Goal: Use online tool/utility: Utilize a website feature to perform a specific function

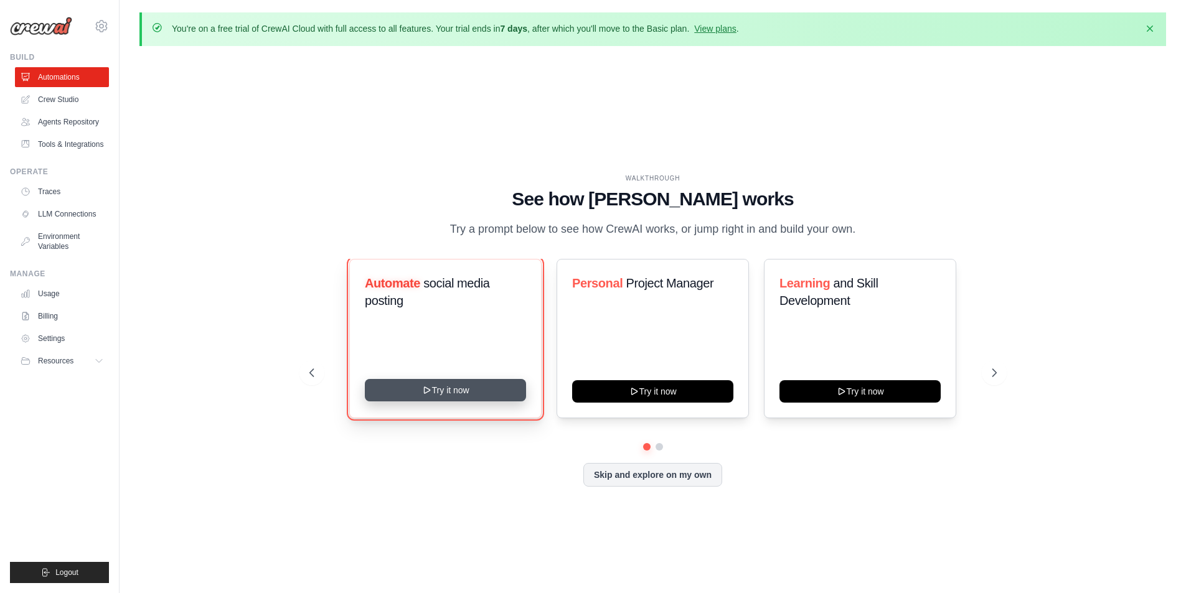
click at [436, 395] on button "Try it now" at bounding box center [445, 390] width 161 height 22
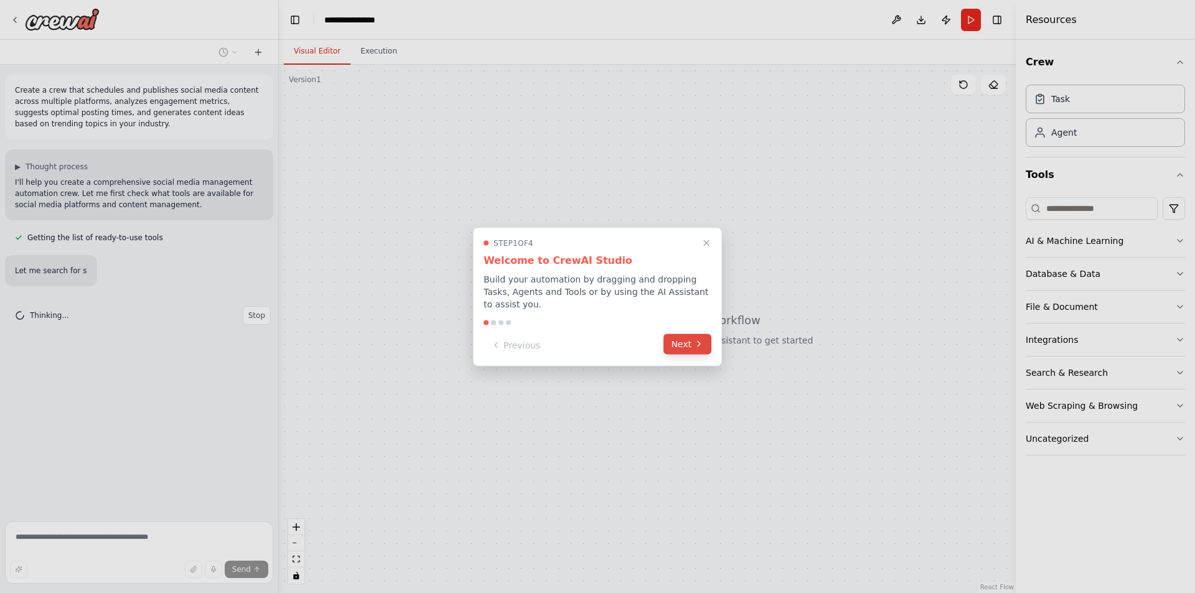
click at [685, 338] on button "Next" at bounding box center [687, 344] width 48 height 21
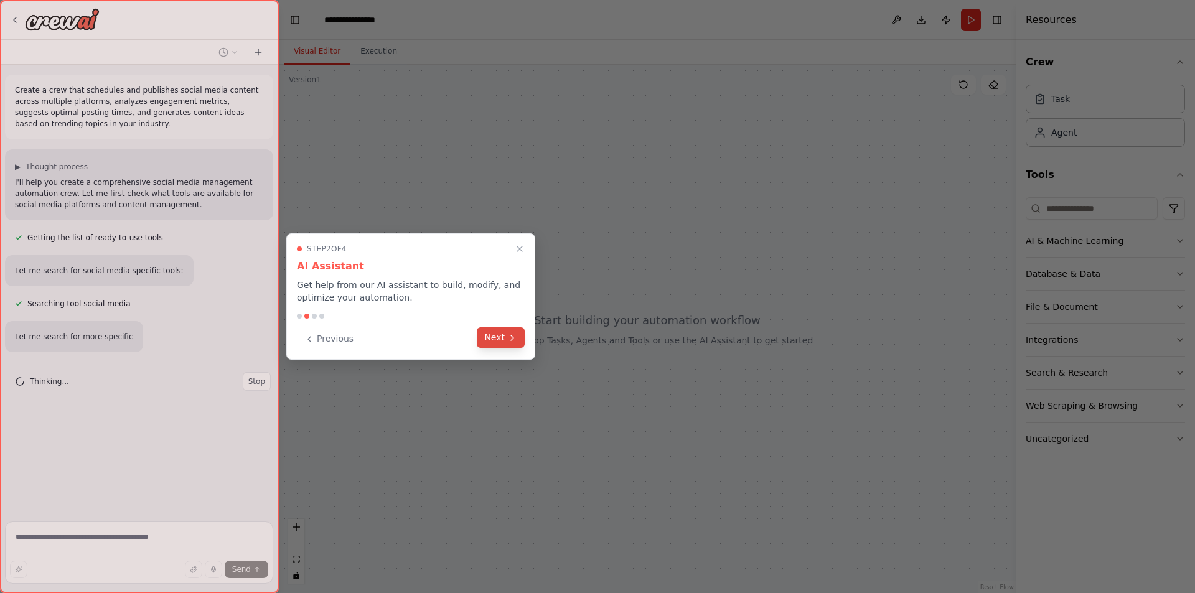
click at [513, 339] on icon at bounding box center [512, 337] width 2 height 5
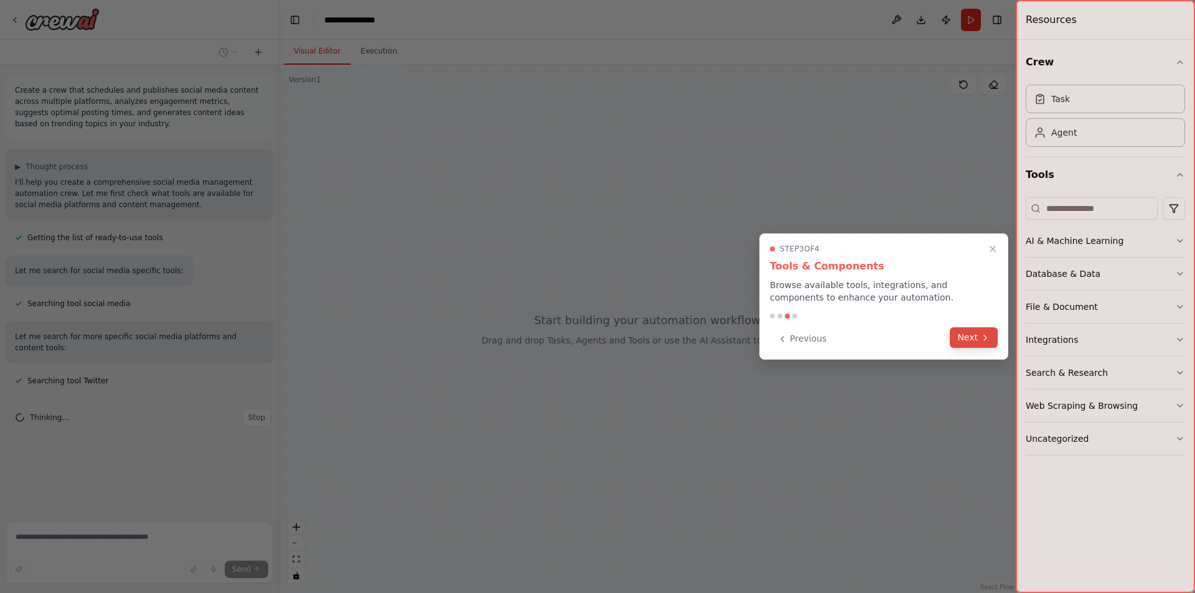
click at [976, 336] on button "Next" at bounding box center [974, 337] width 48 height 21
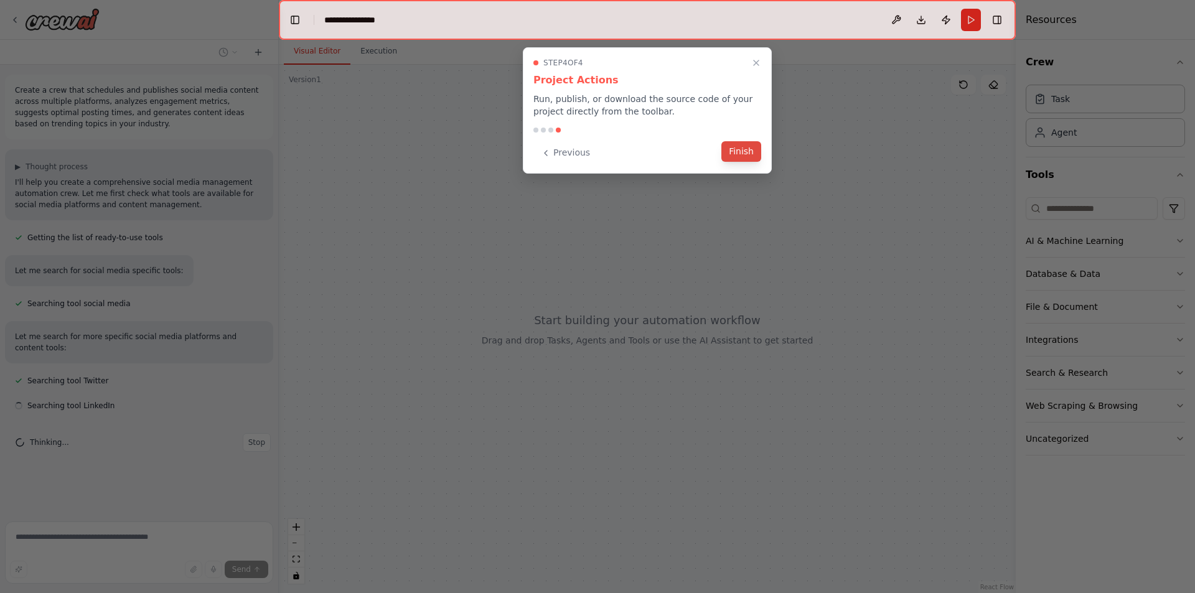
click at [748, 155] on button "Finish" at bounding box center [741, 151] width 40 height 21
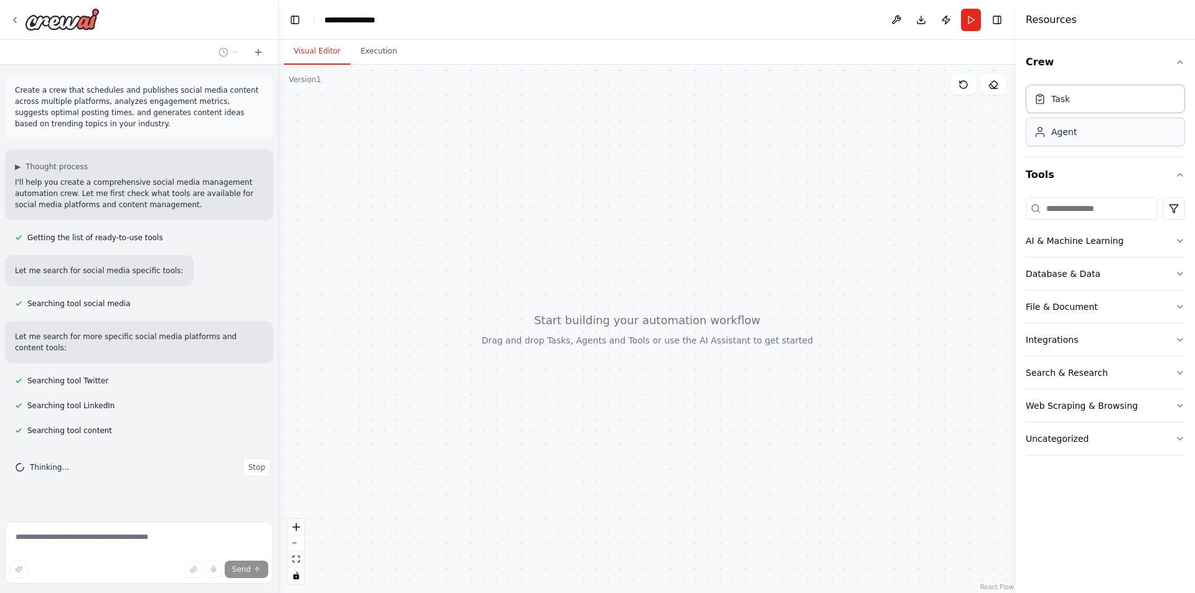
click at [1077, 142] on div "Agent" at bounding box center [1105, 132] width 159 height 29
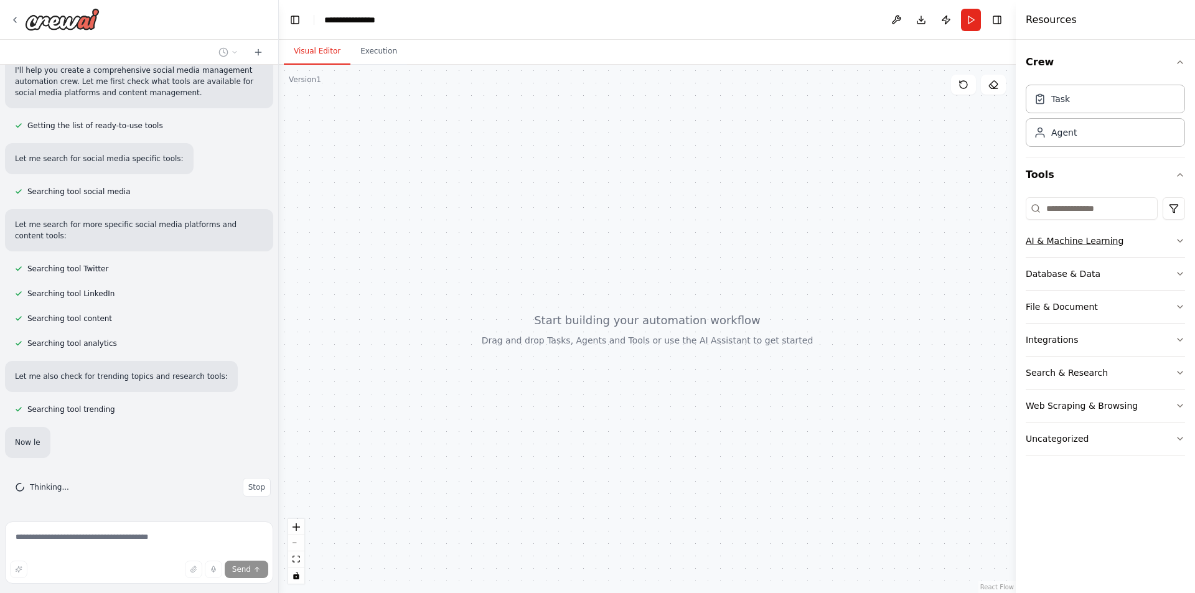
scroll to position [136, 0]
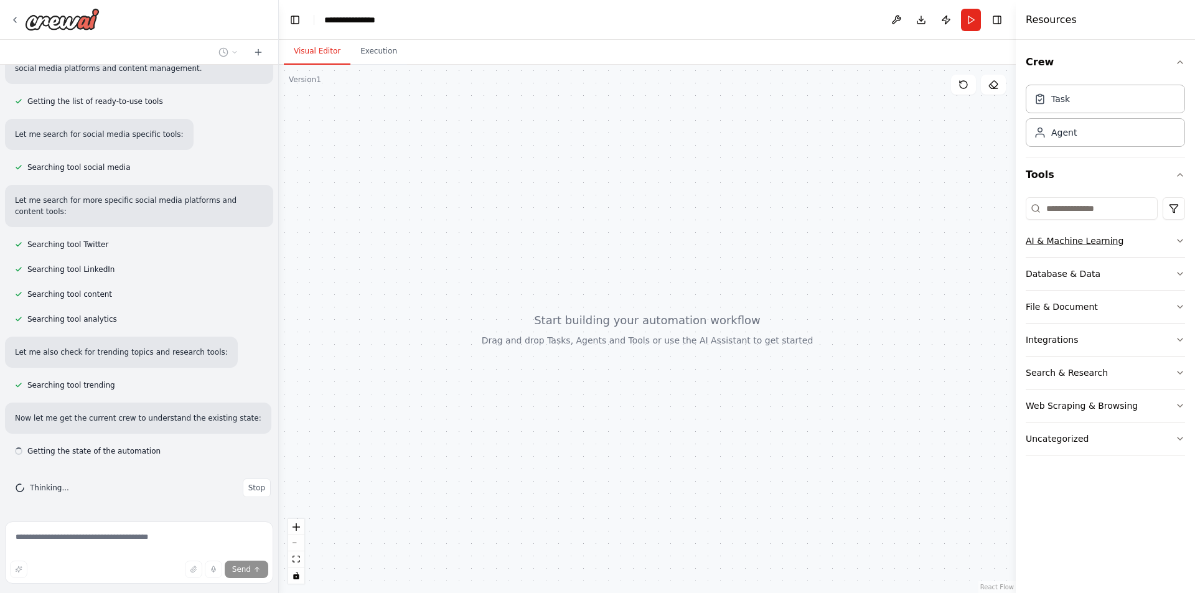
click at [1180, 243] on icon "button" at bounding box center [1180, 241] width 10 height 10
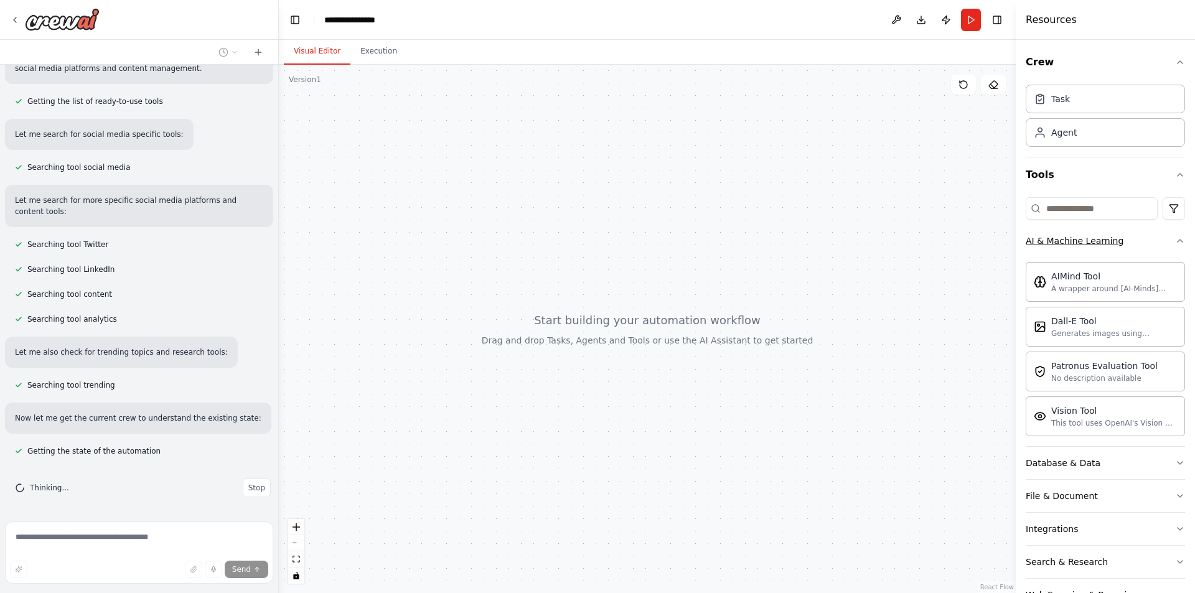
click at [1175, 241] on icon "button" at bounding box center [1180, 241] width 10 height 10
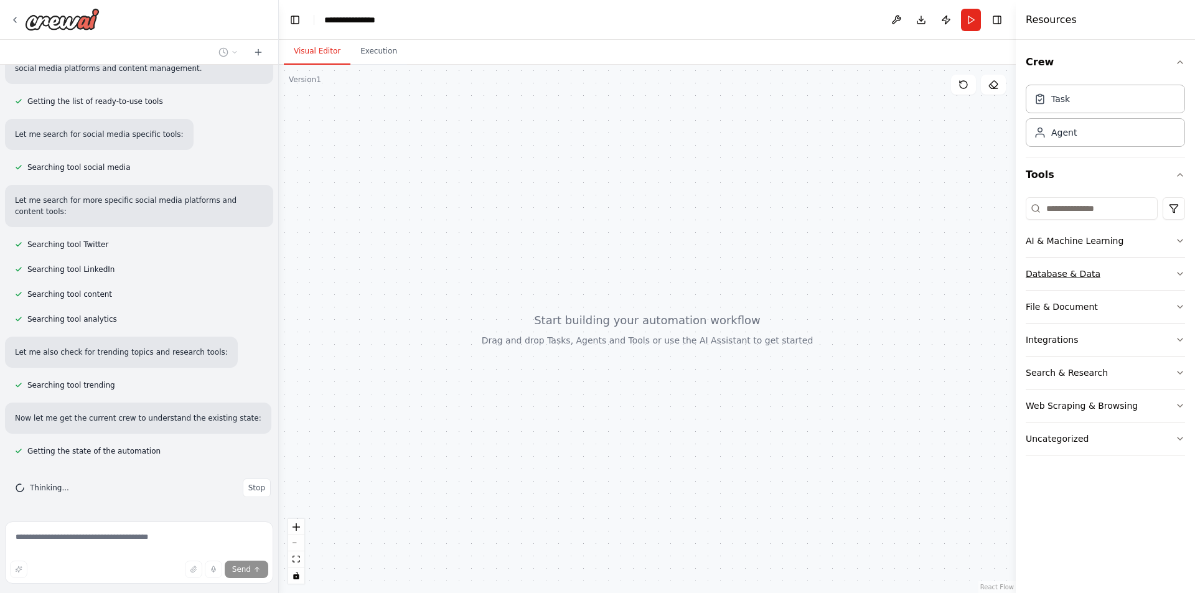
click at [1179, 271] on icon "button" at bounding box center [1180, 274] width 10 height 10
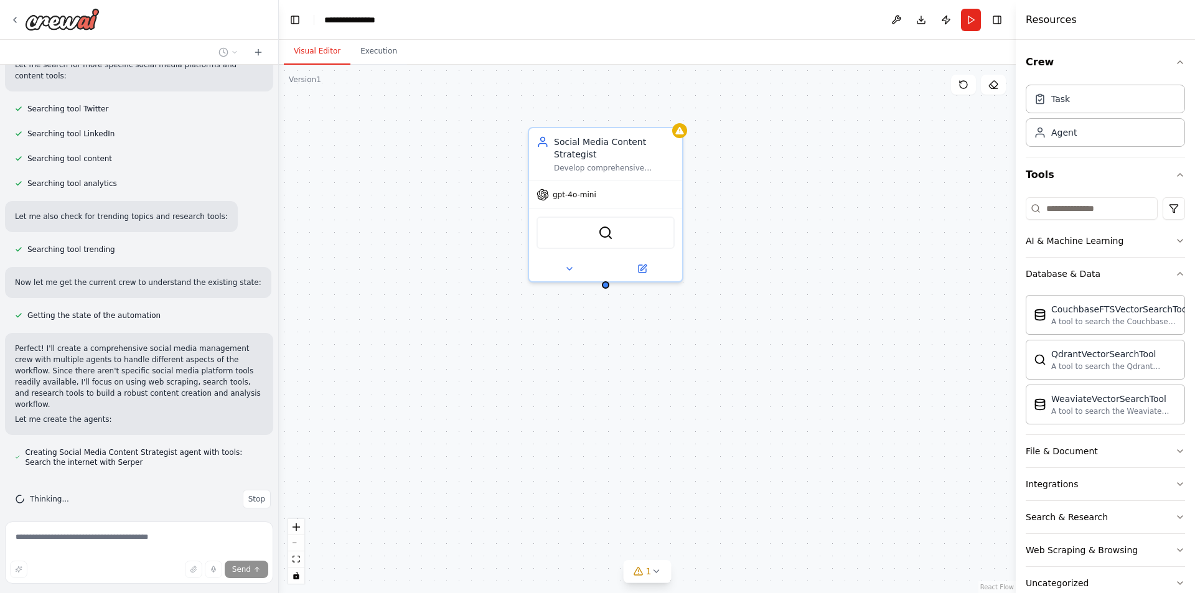
scroll to position [307, 0]
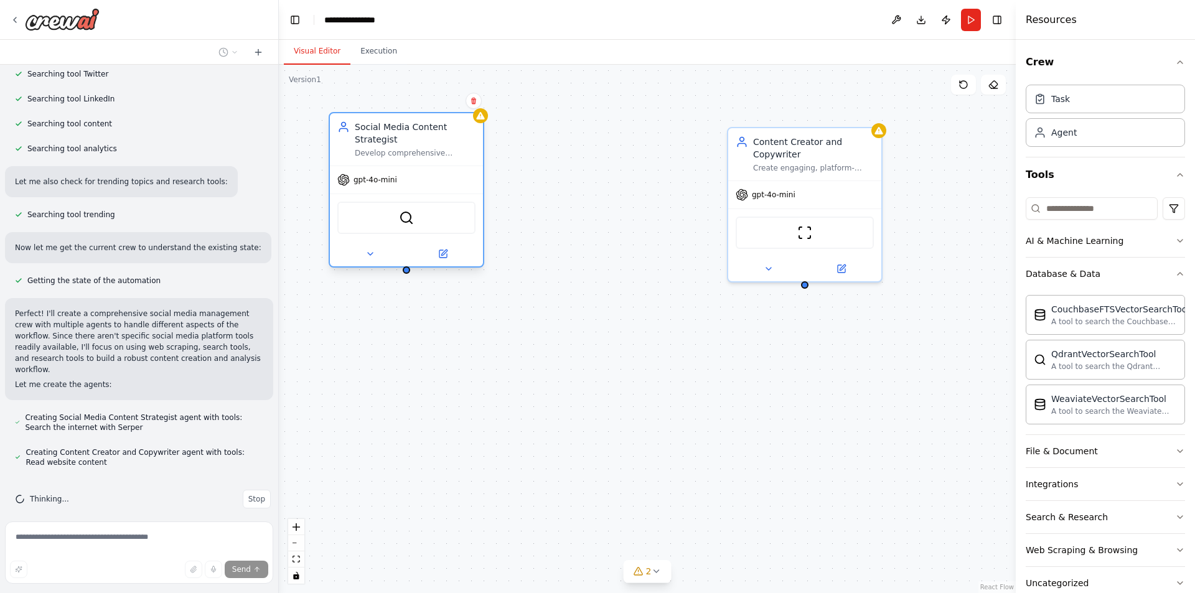
drag, startPoint x: 632, startPoint y: 157, endPoint x: 434, endPoint y: 143, distance: 197.9
click at [434, 143] on div "Social Media Content Strategist" at bounding box center [415, 133] width 121 height 25
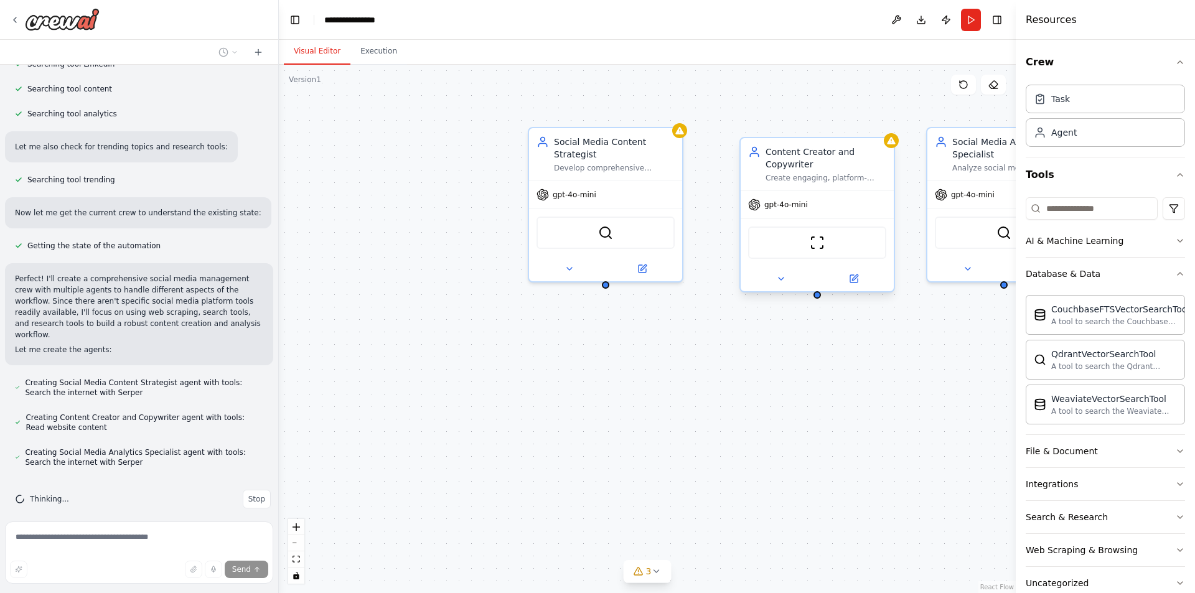
drag, startPoint x: 806, startPoint y: 194, endPoint x: 813, endPoint y: 208, distance: 16.1
click at [813, 208] on div "gpt-4o-mini" at bounding box center [817, 204] width 153 height 27
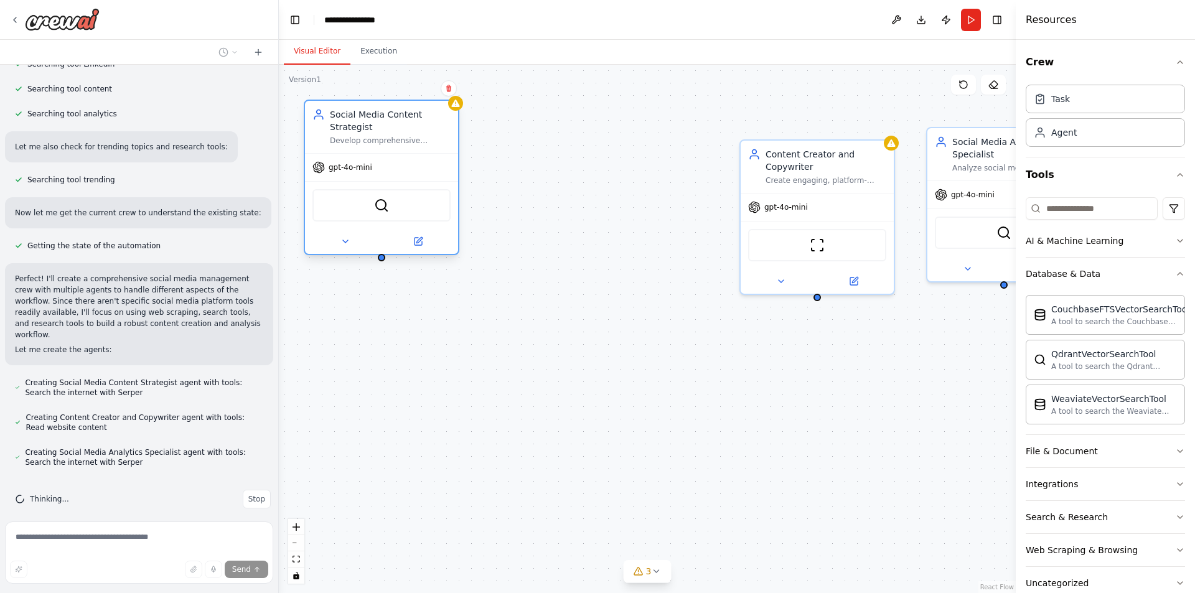
drag, startPoint x: 655, startPoint y: 199, endPoint x: 385, endPoint y: 172, distance: 271.5
click at [385, 172] on div "gpt-4o-mini" at bounding box center [381, 167] width 153 height 27
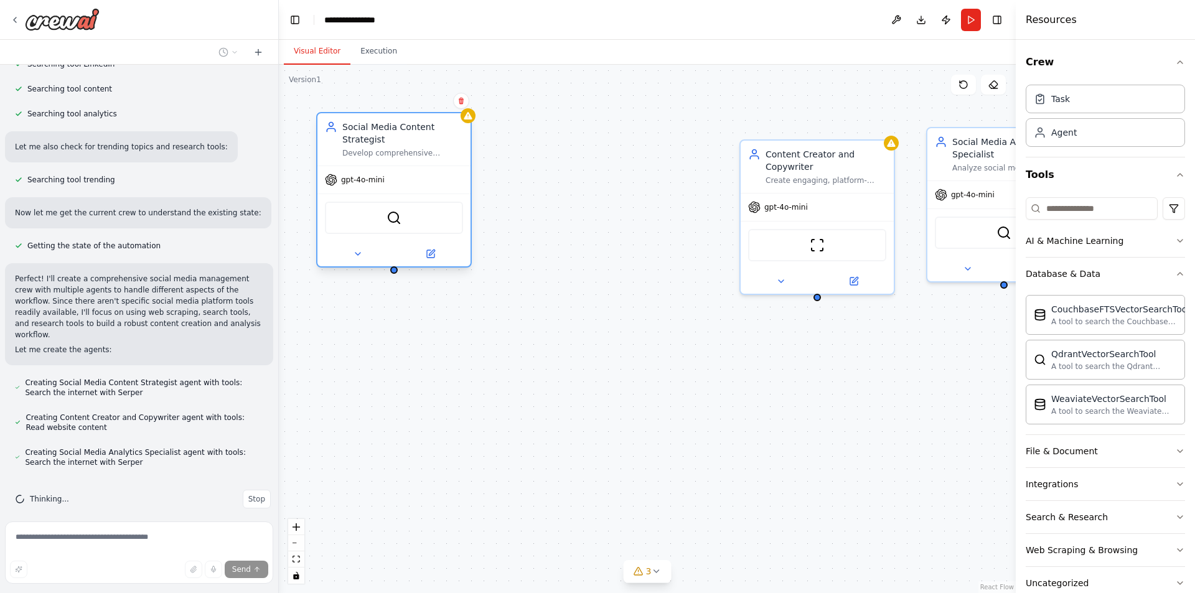
drag, startPoint x: 392, startPoint y: 171, endPoint x: 443, endPoint y: 182, distance: 51.5
click at [443, 182] on div "gpt-4o-mini" at bounding box center [393, 179] width 153 height 27
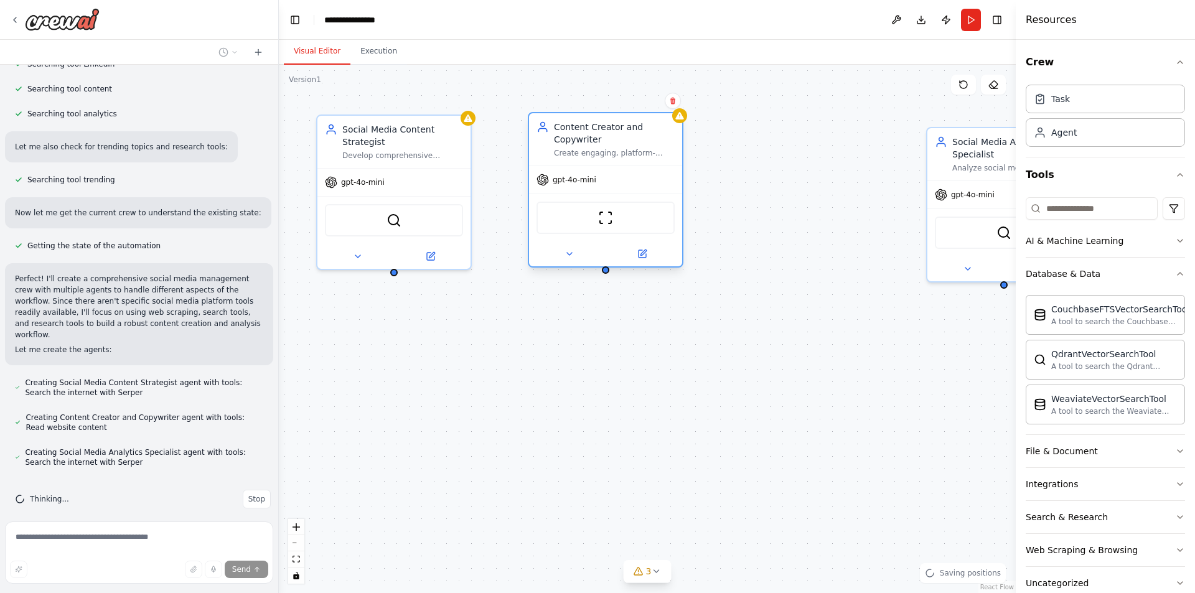
drag, startPoint x: 728, startPoint y: 234, endPoint x: 583, endPoint y: 217, distance: 145.4
click at [583, 217] on div "ScrapeWebsiteTool" at bounding box center [606, 218] width 138 height 32
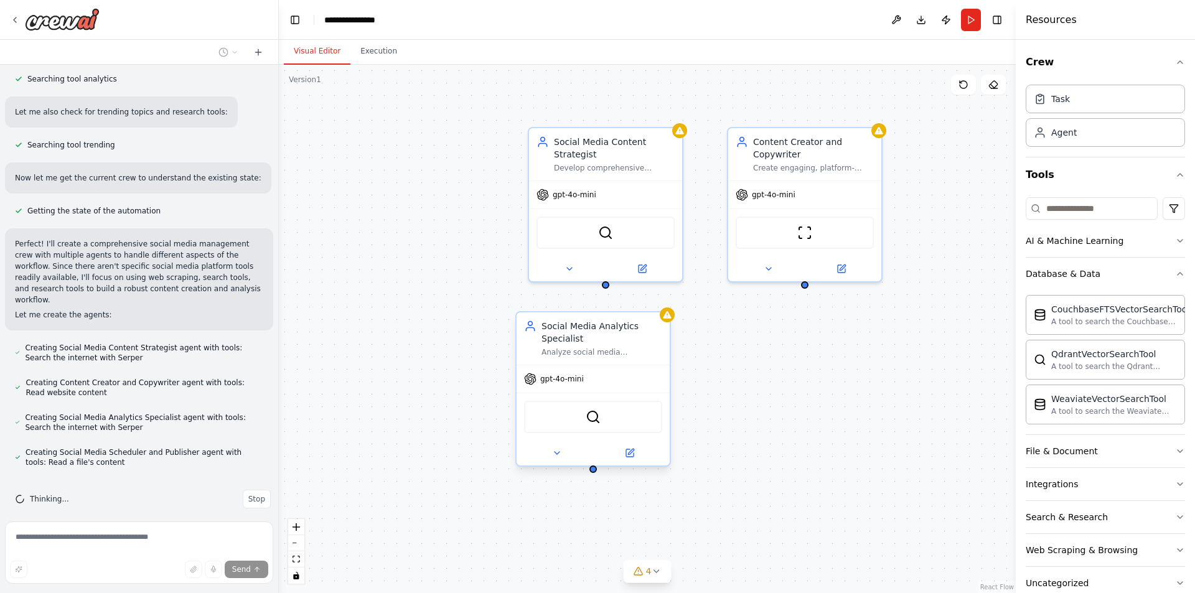
drag, startPoint x: 971, startPoint y: 255, endPoint x: 558, endPoint y: 444, distance: 454.8
click at [558, 444] on div at bounding box center [593, 453] width 153 height 25
click at [780, 436] on div "Social Media Content Strategist Develop comprehensive content strategies for {i…" at bounding box center [647, 329] width 737 height 528
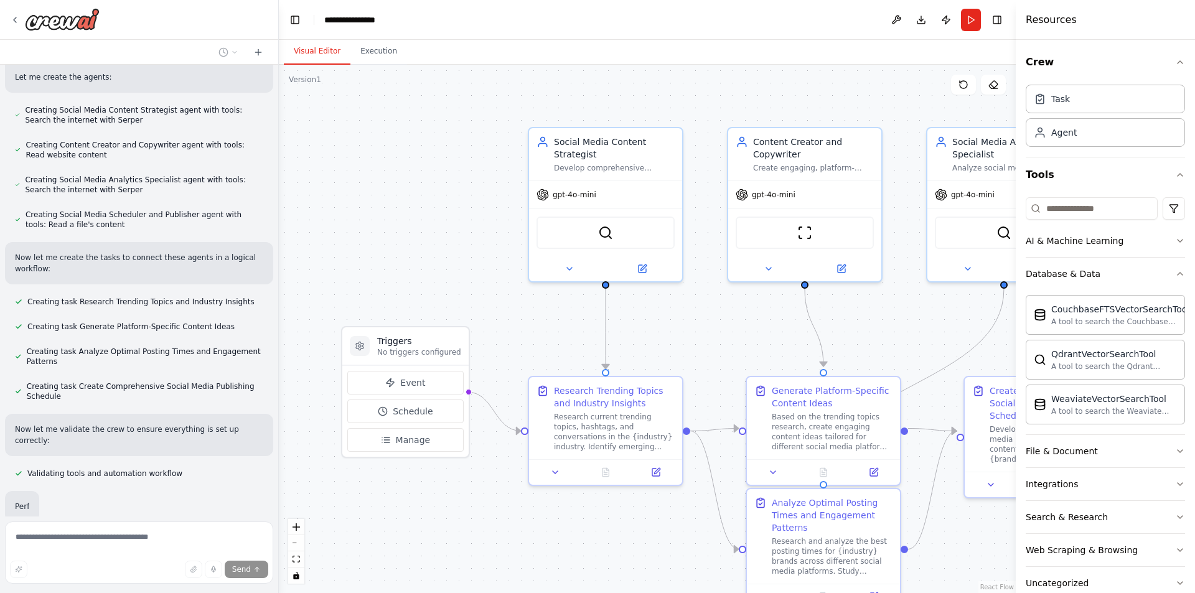
scroll to position [644, 0]
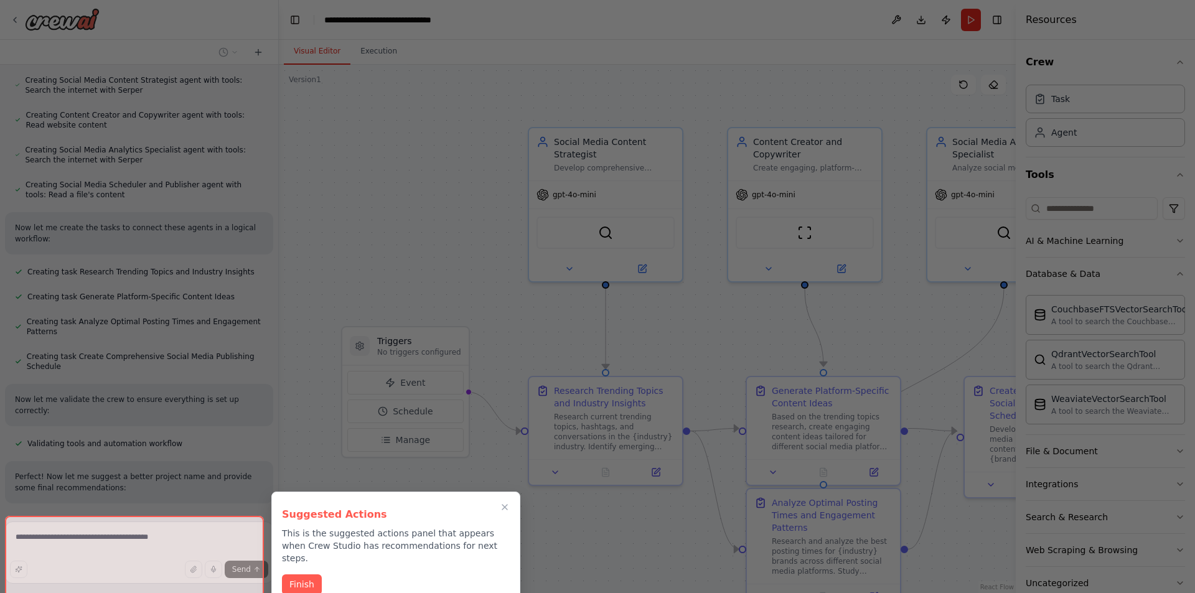
click at [302, 574] on button "Finish" at bounding box center [302, 584] width 40 height 21
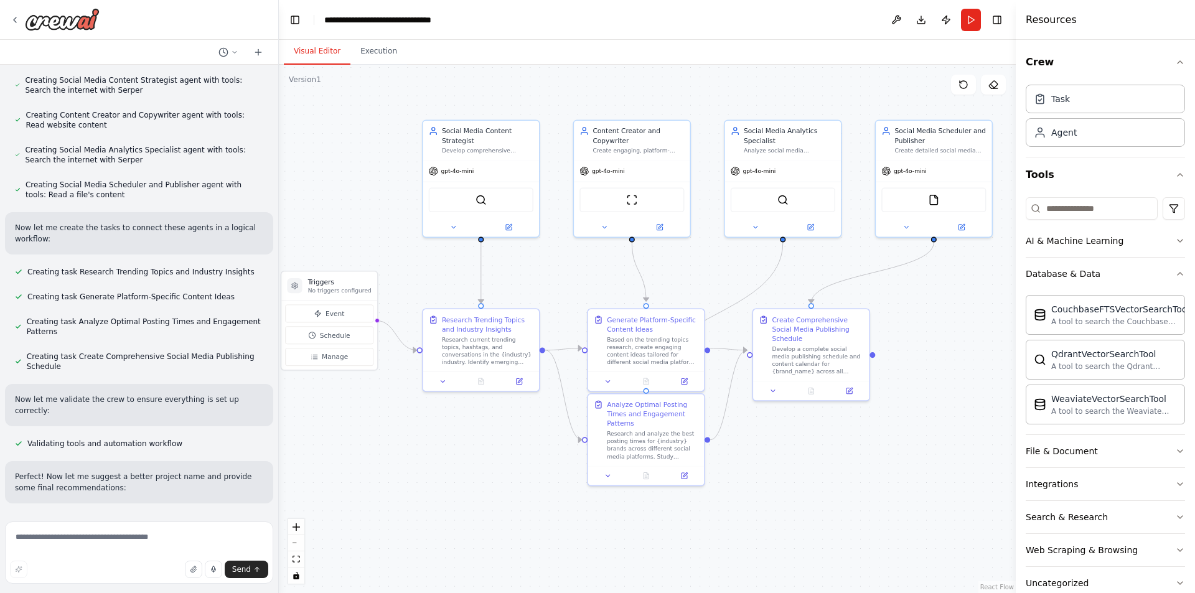
drag, startPoint x: 916, startPoint y: 316, endPoint x: 694, endPoint y: 280, distance: 225.0
click at [694, 280] on div ".deletable-edge-delete-btn { width: 20px; height: 20px; border: 0px solid #ffff…" at bounding box center [647, 329] width 737 height 528
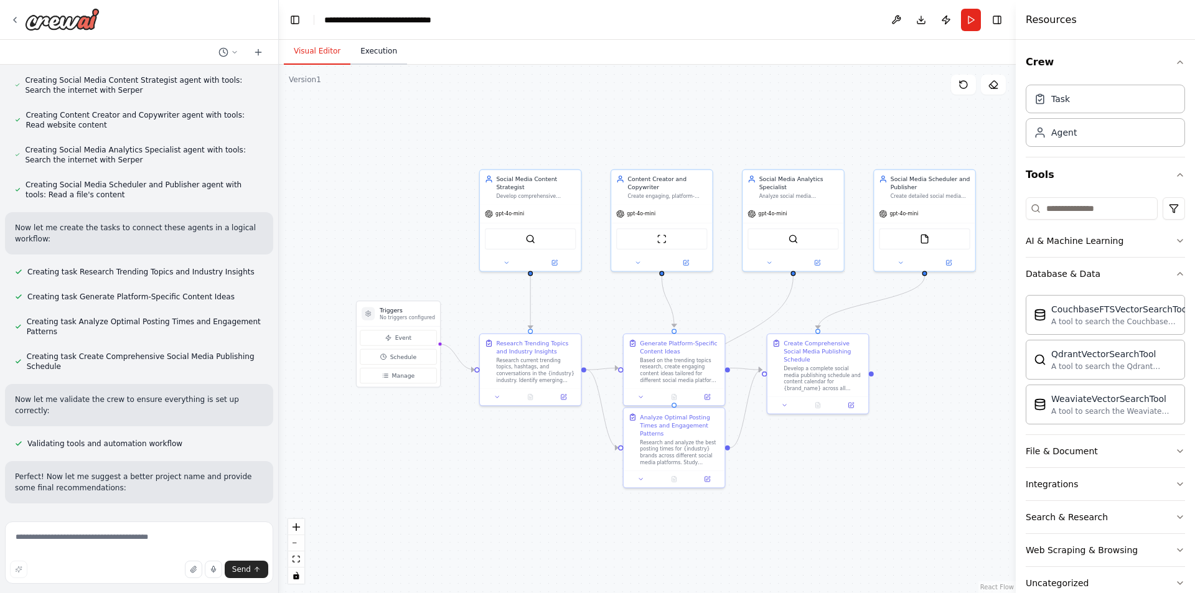
click at [373, 54] on button "Execution" at bounding box center [378, 52] width 57 height 26
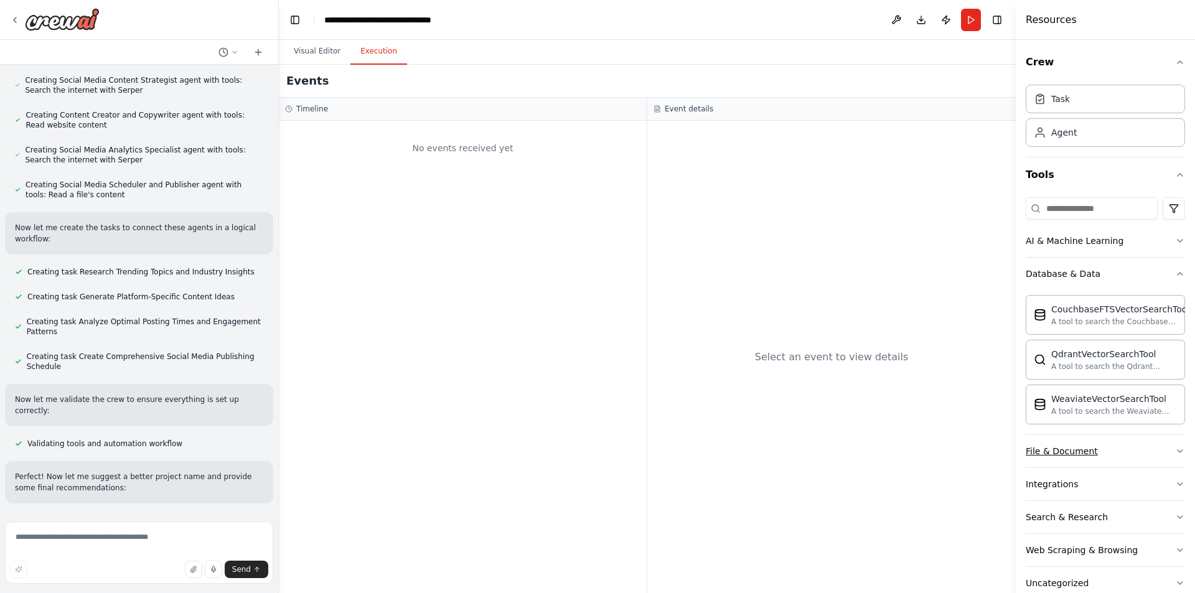
scroll to position [27, 0]
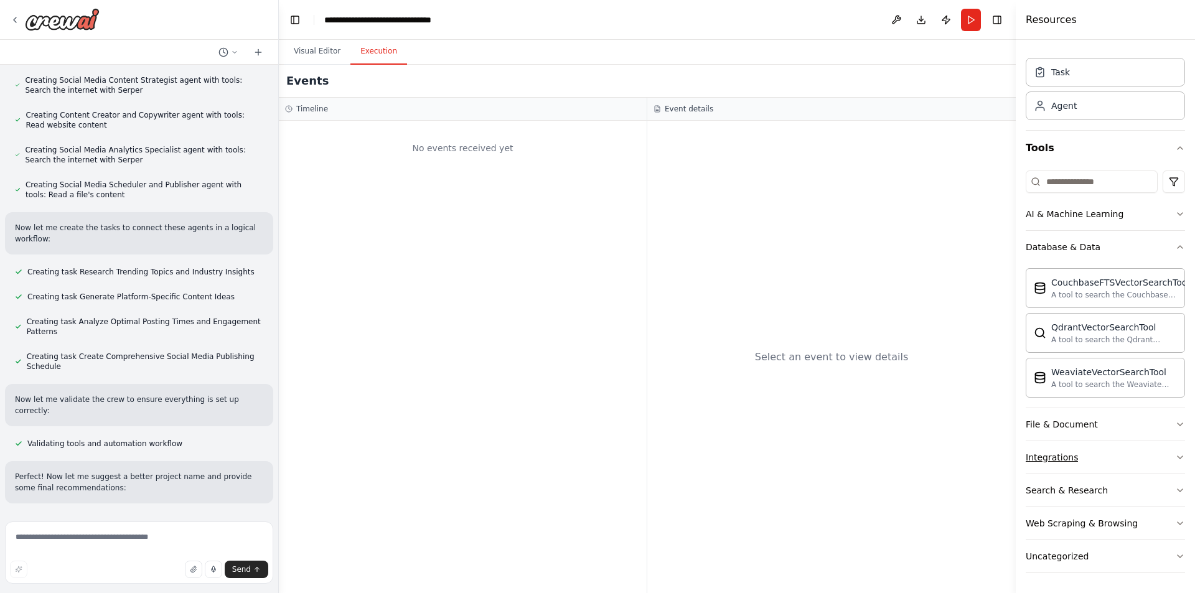
click at [1061, 456] on div "Integrations" at bounding box center [1052, 457] width 52 height 12
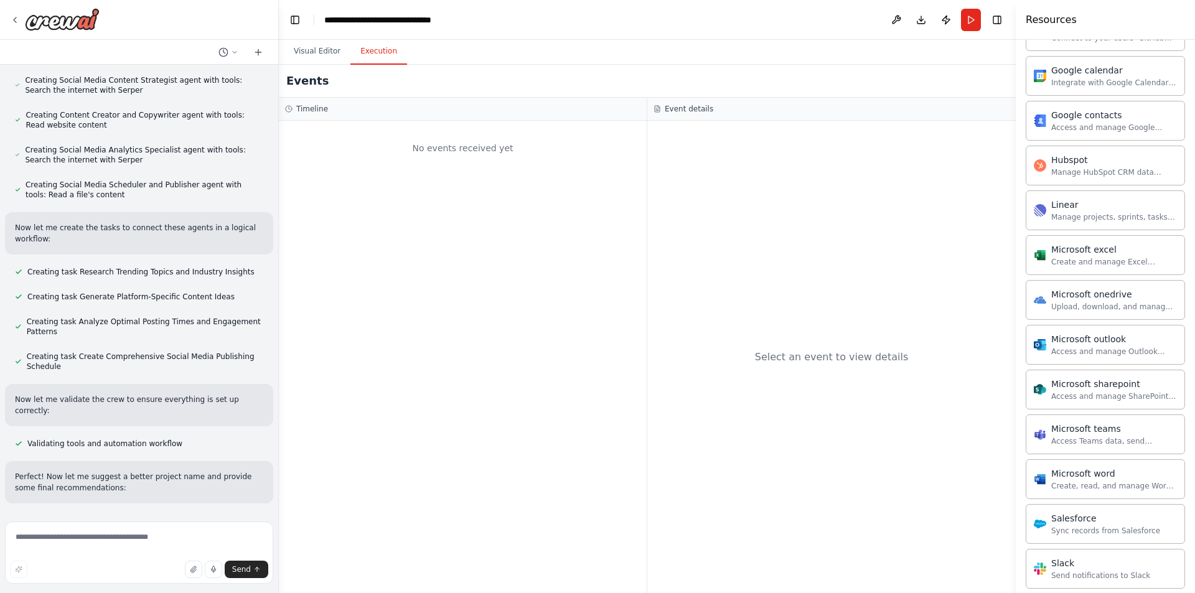
scroll to position [774, 0]
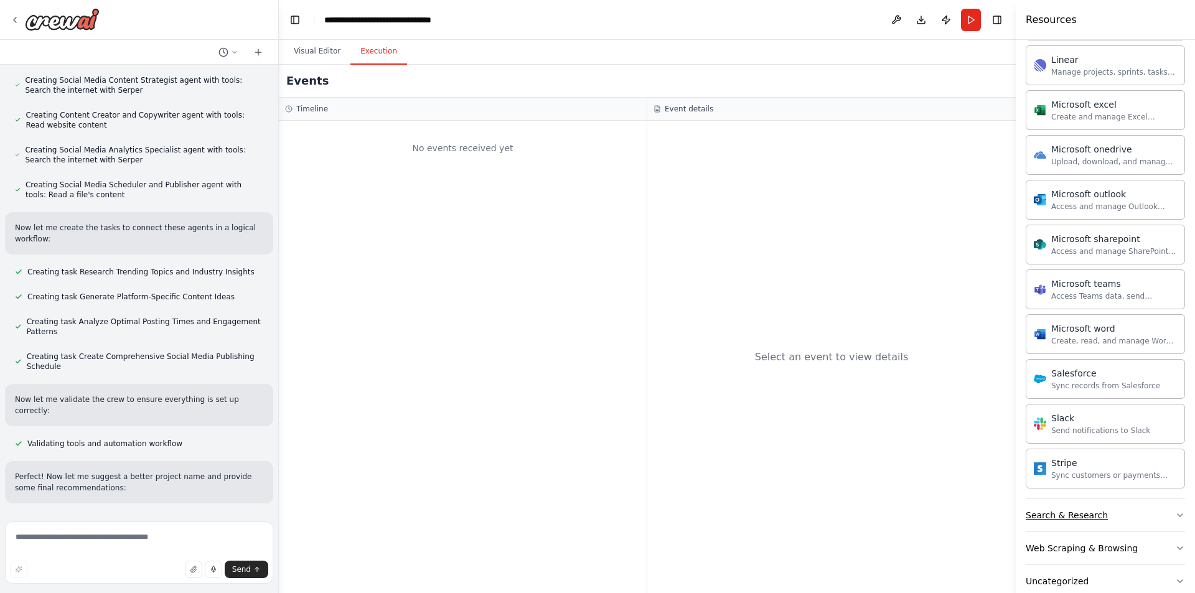
click at [1082, 515] on div "Search & Research" at bounding box center [1067, 515] width 82 height 12
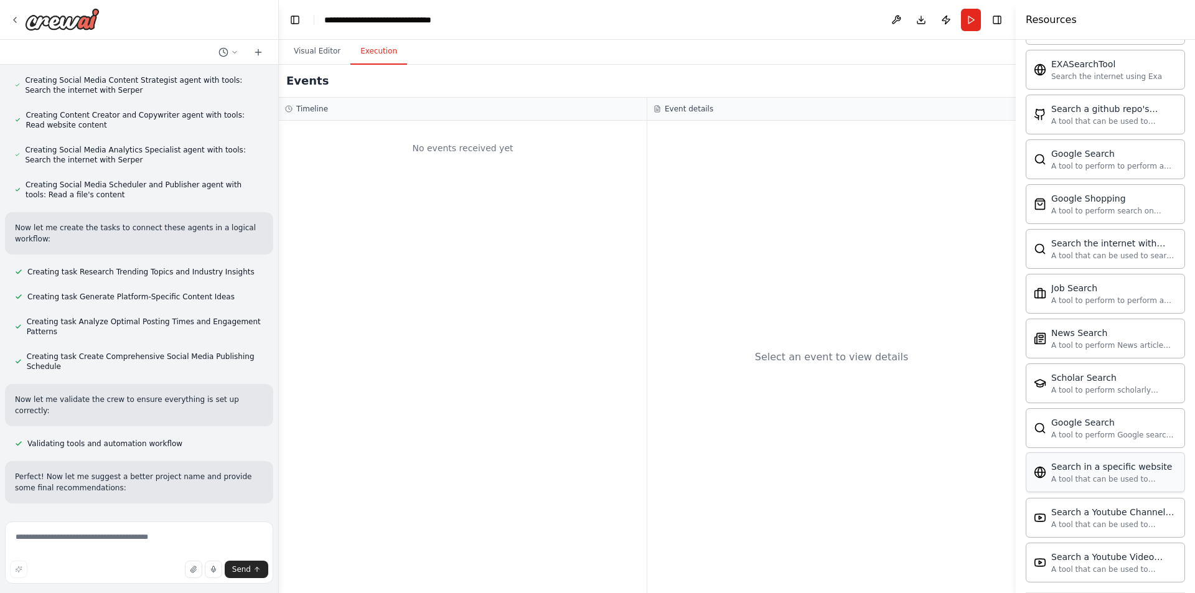
scroll to position [1436, 0]
